Goal: Transaction & Acquisition: Purchase product/service

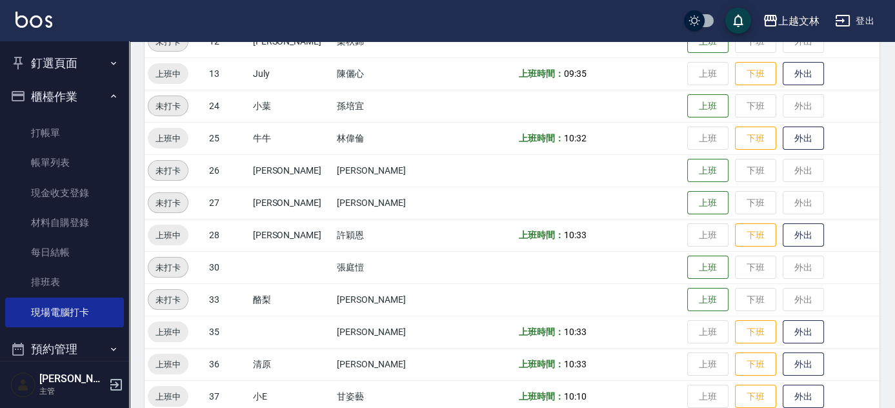
scroll to position [367, 0]
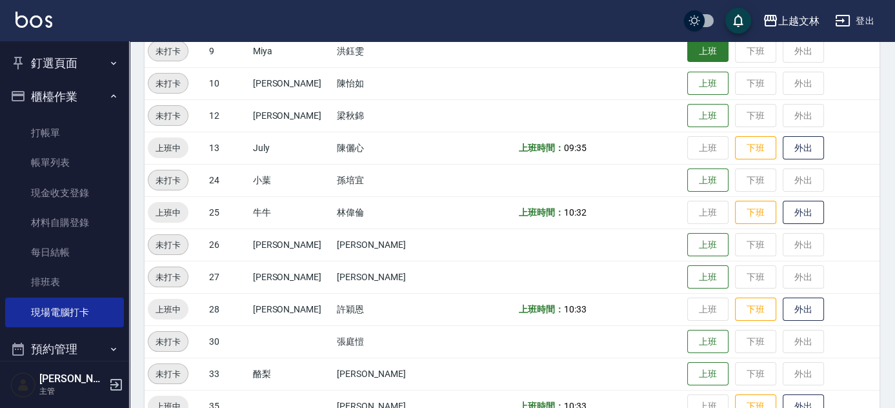
click at [695, 56] on button "上班" at bounding box center [708, 51] width 41 height 23
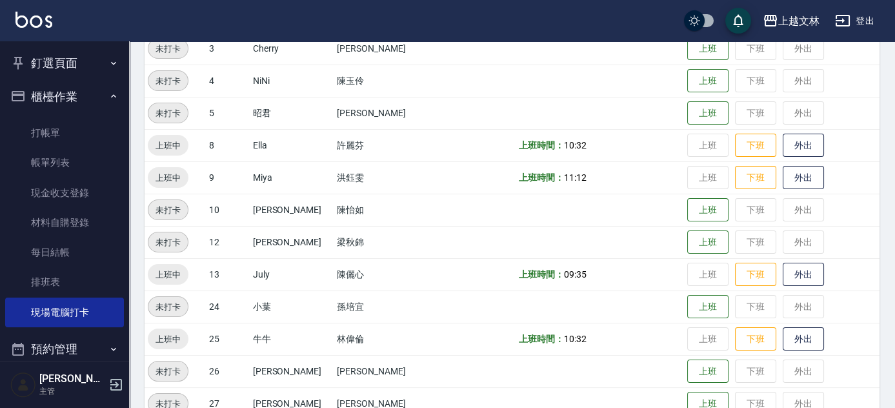
scroll to position [214, 0]
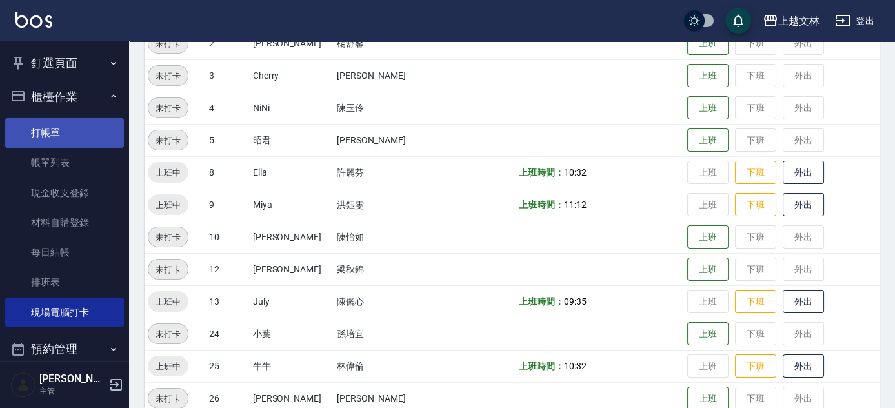
drag, startPoint x: 46, startPoint y: 138, endPoint x: 54, endPoint y: 138, distance: 7.8
click at [46, 138] on link "打帳單" at bounding box center [64, 133] width 119 height 30
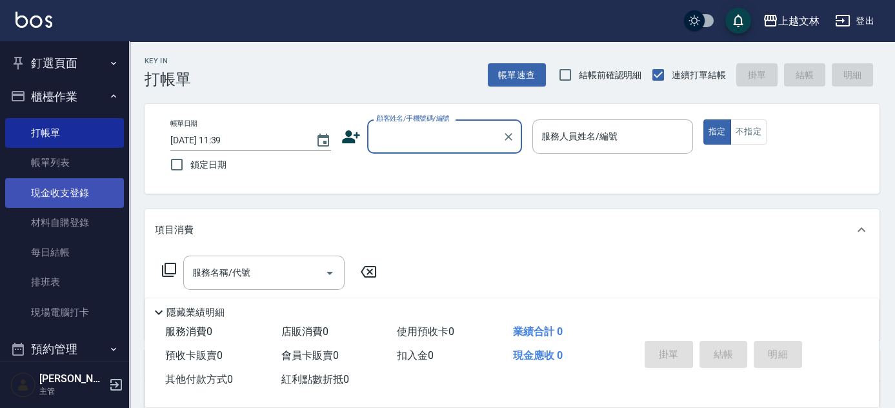
click at [72, 199] on link "現金收支登錄" at bounding box center [64, 193] width 119 height 30
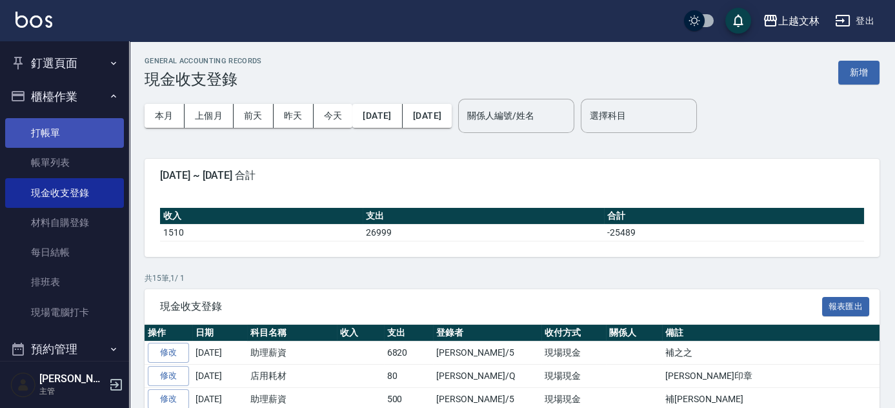
click at [32, 128] on link "打帳單" at bounding box center [64, 133] width 119 height 30
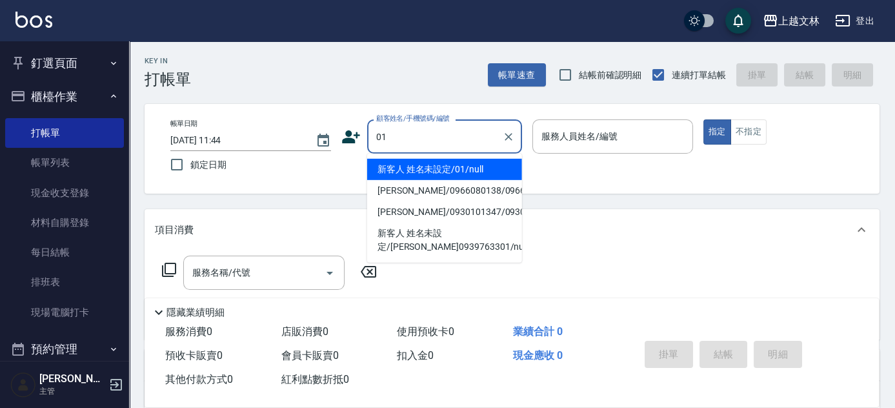
type input "新客人 姓名未設定/01/null"
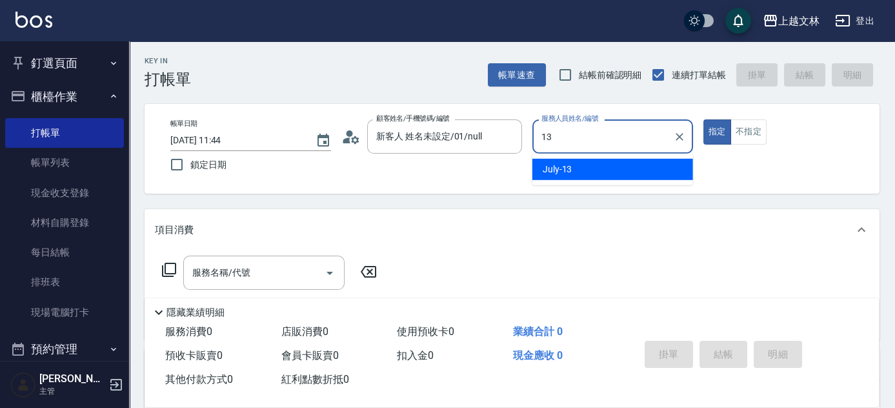
type input "July-13"
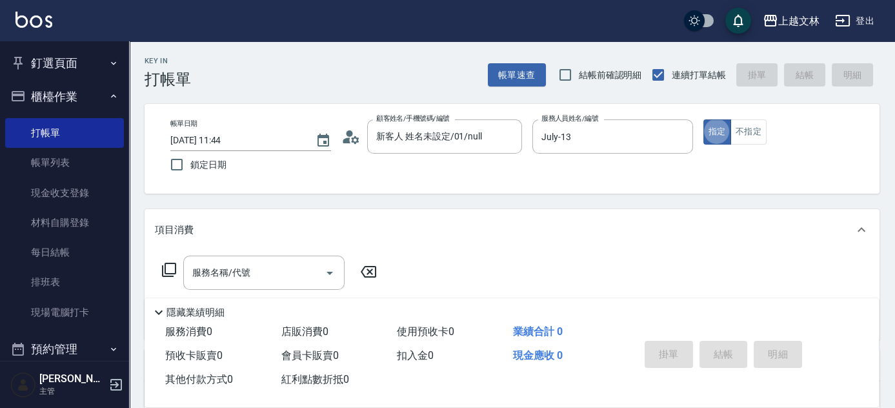
type button "true"
click at [261, 272] on input "服務名稱/代號" at bounding box center [254, 272] width 130 height 23
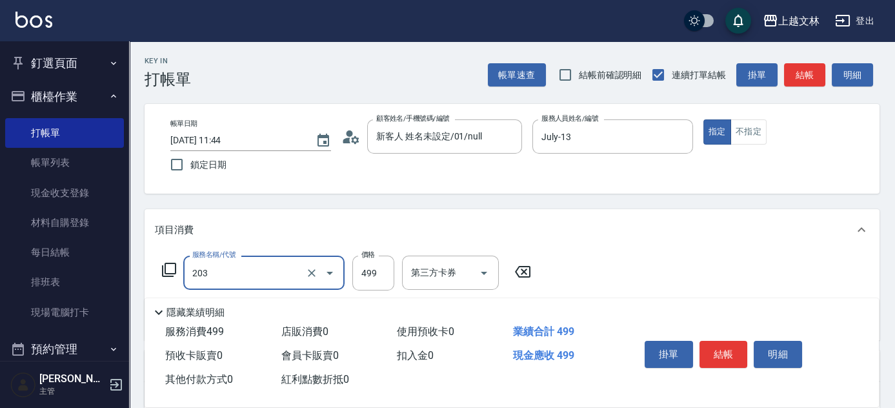
type input "B級洗+剪(203)"
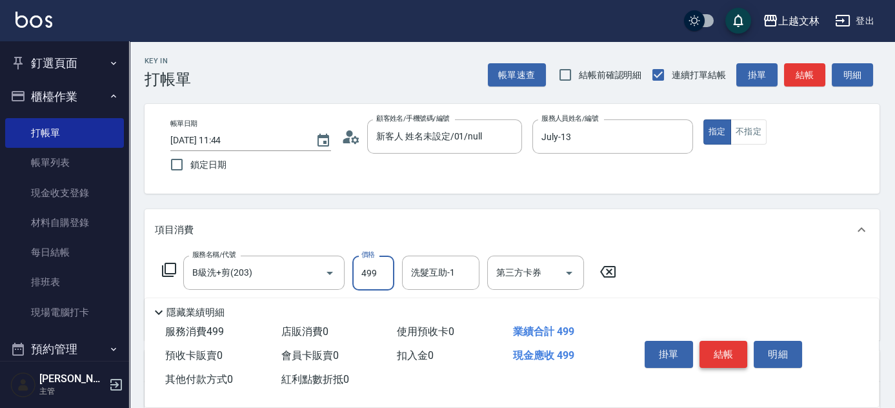
click at [715, 347] on button "結帳" at bounding box center [724, 354] width 48 height 27
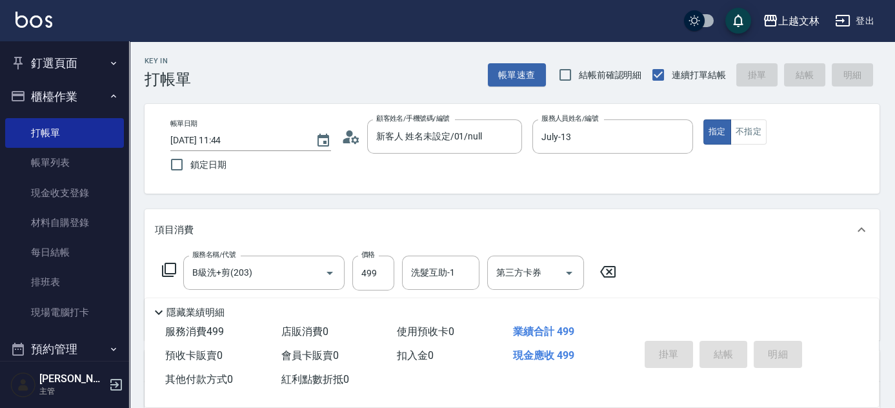
type input "[DATE] 11:49"
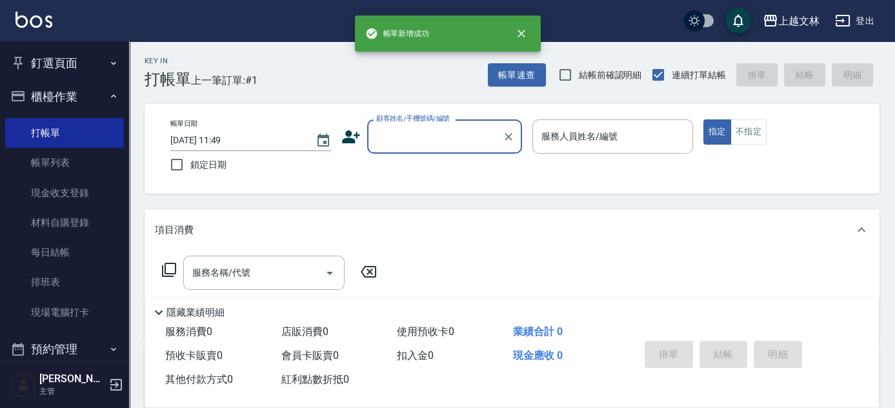
click at [41, 94] on button "櫃檯作業" at bounding box center [64, 97] width 119 height 34
